Goal: Browse casually: Explore the website without a specific task or goal

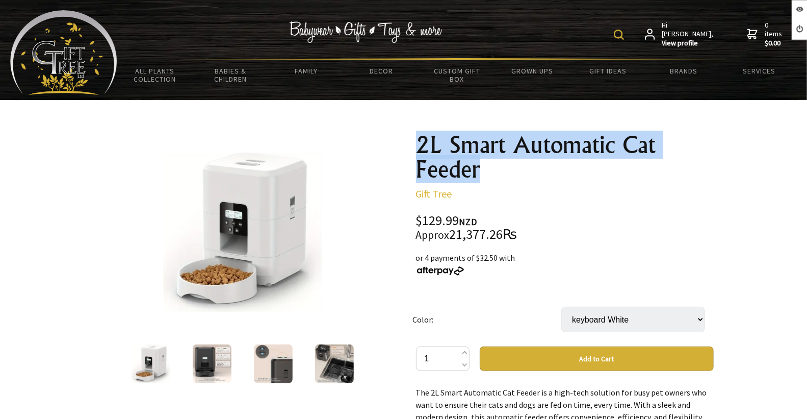
drag, startPoint x: 416, startPoint y: 137, endPoint x: 497, endPoint y: 173, distance: 89.0
click at [497, 173] on h1 "2L Smart Automatic Cat Feeder" at bounding box center [565, 157] width 298 height 49
copy h1 "2L Smart Automatic Cat Feeder"
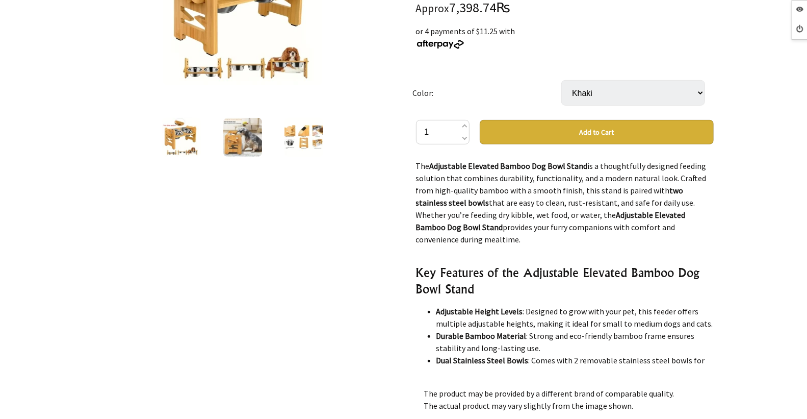
scroll to position [57, 0]
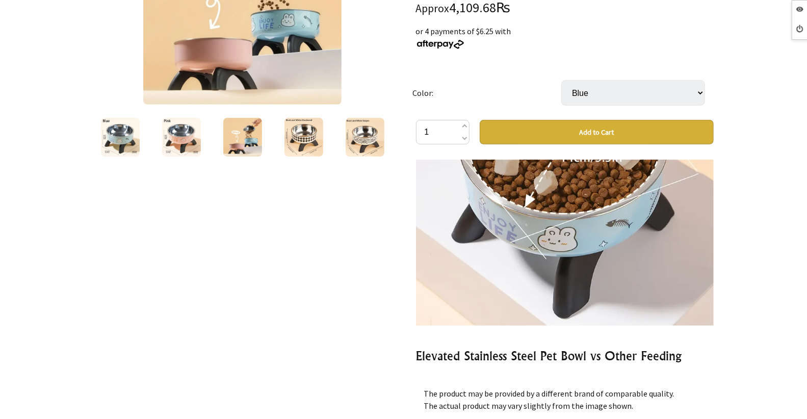
scroll to position [1860, 0]
